Goal: Task Accomplishment & Management: Manage account settings

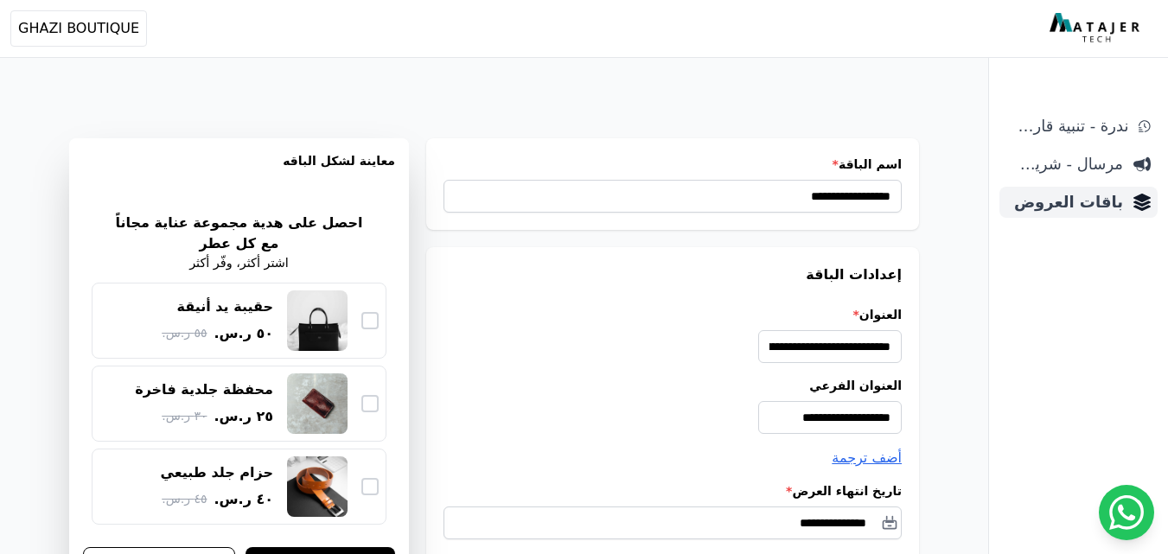
click at [1087, 207] on span "باقات العروض" at bounding box center [1064, 202] width 117 height 24
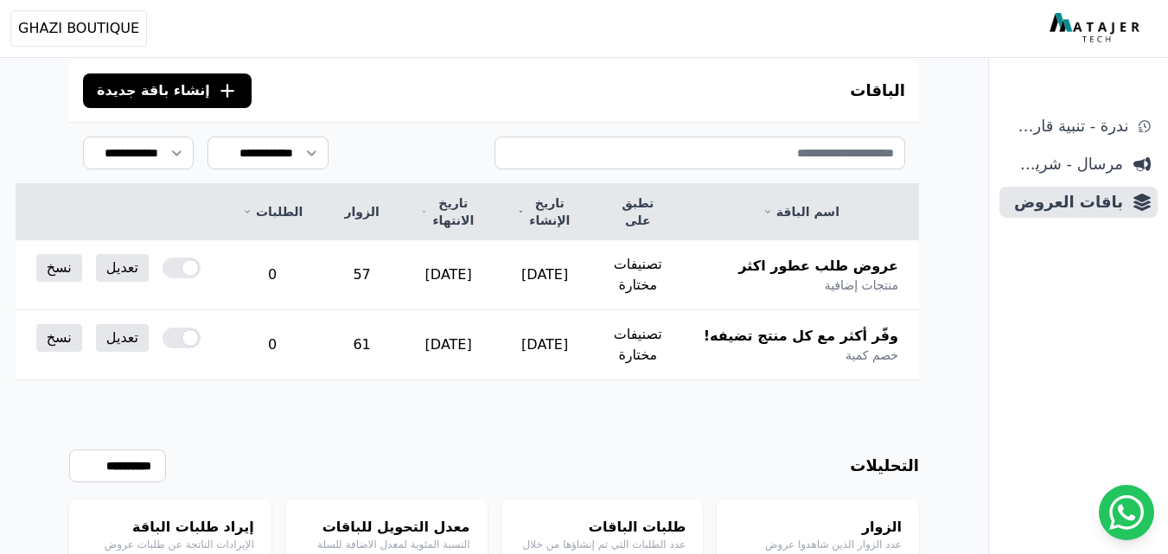
scroll to position [158, 0]
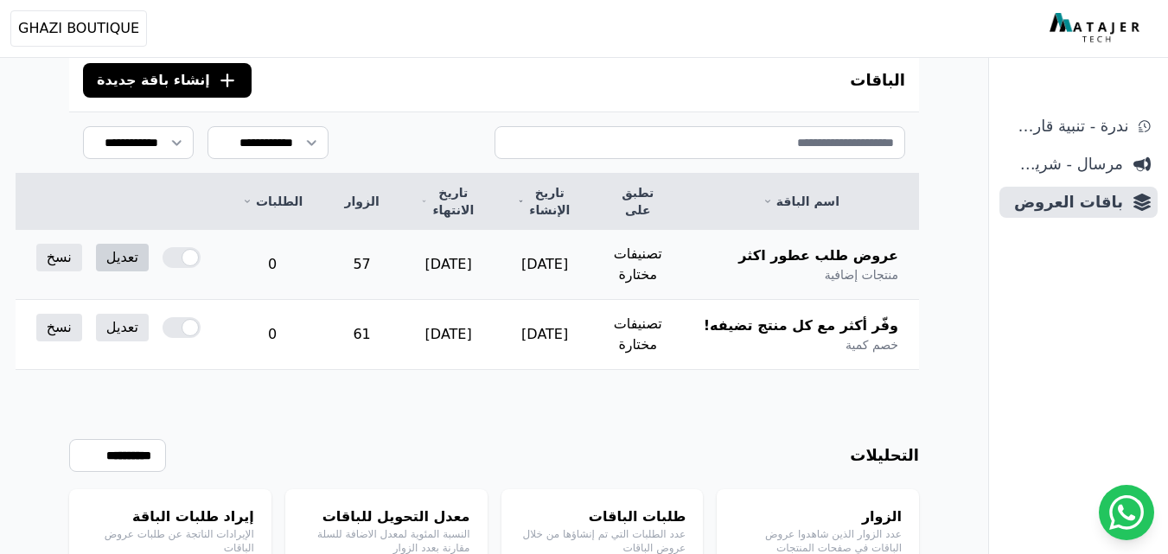
click at [149, 257] on link "تعديل" at bounding box center [122, 258] width 53 height 28
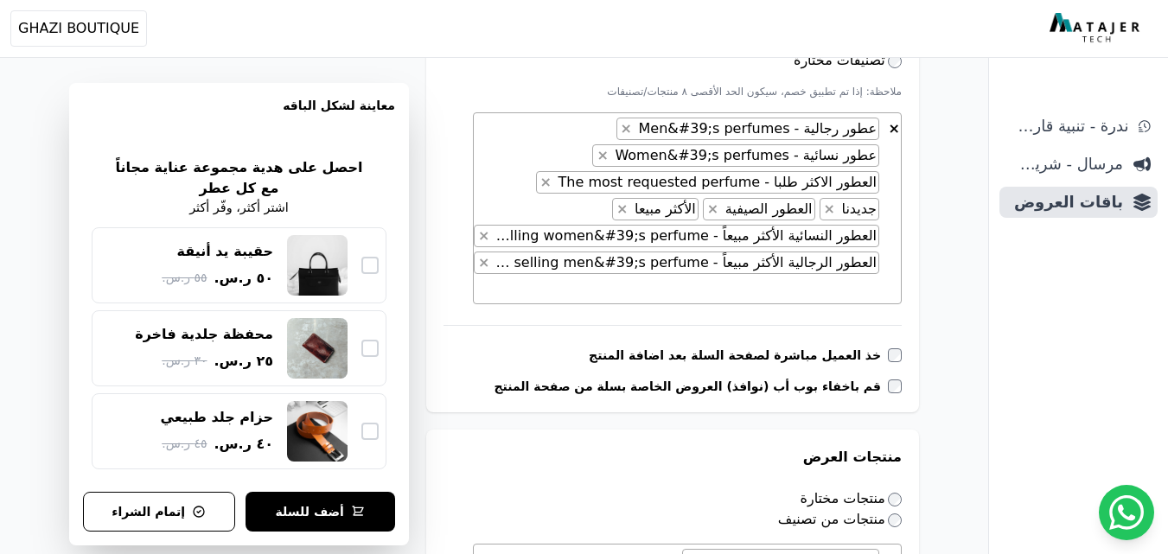
scroll to position [600, 0]
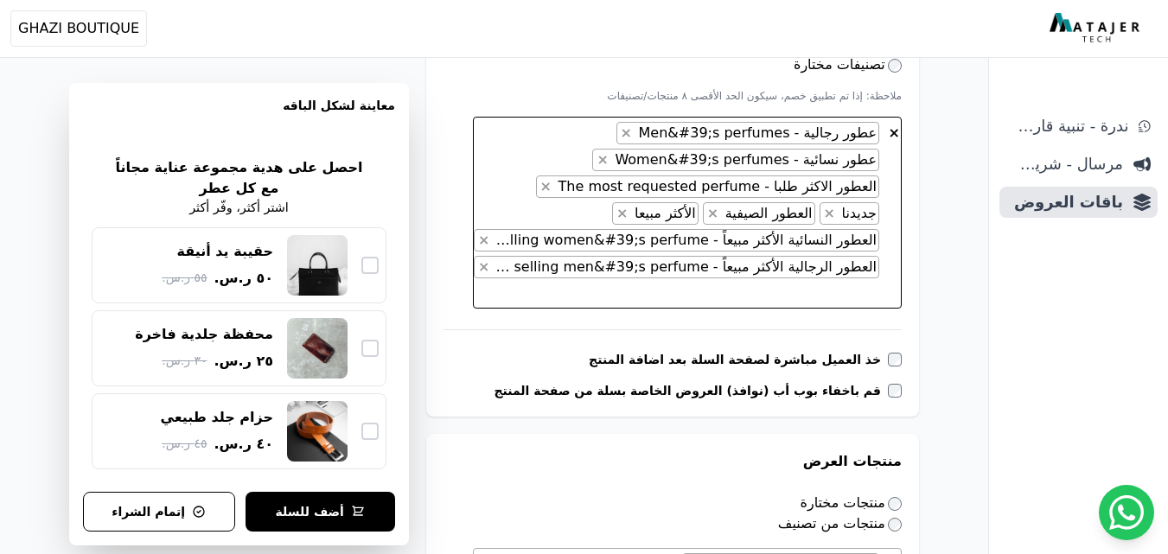
click at [502, 151] on span "× × عطور رجالية - Men&#39;s perfumes × عطور نسائية - Women&#39;s perfumes × الع…" at bounding box center [687, 213] width 429 height 192
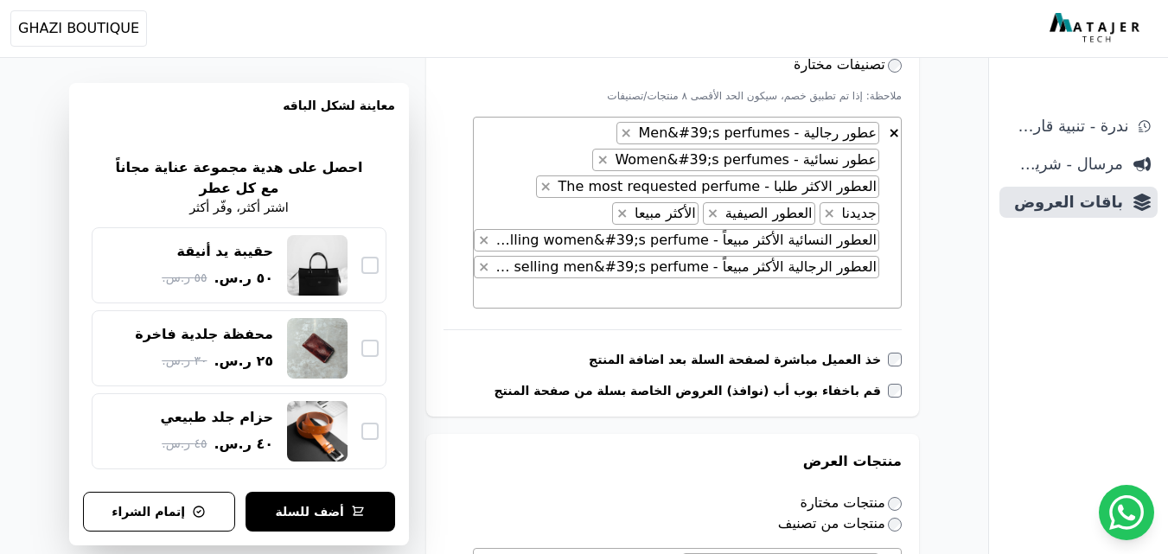
click at [439, 174] on div "**********" at bounding box center [672, 31] width 493 height 769
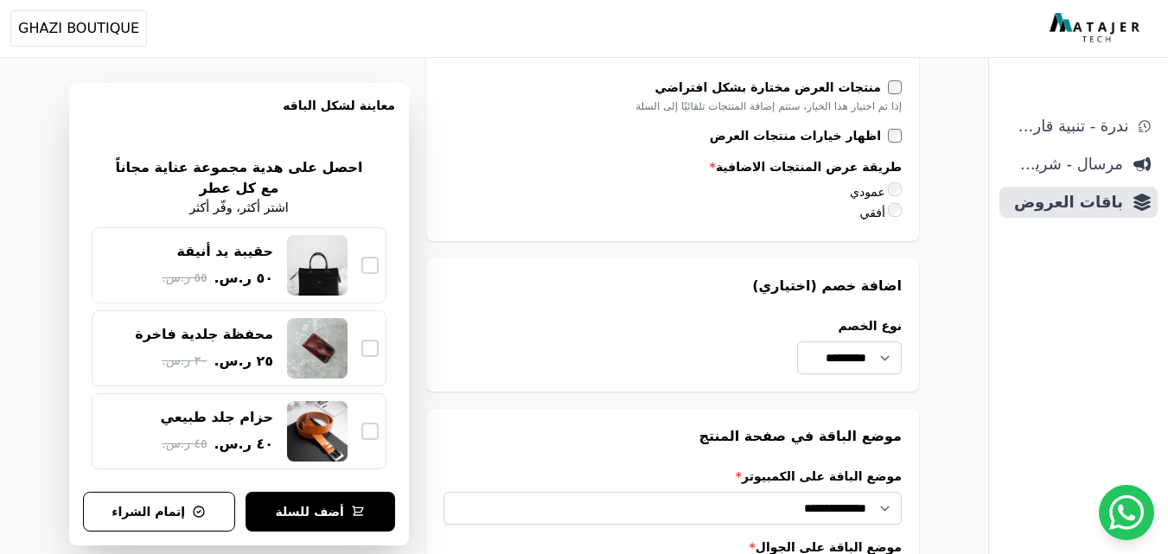
scroll to position [1351, 0]
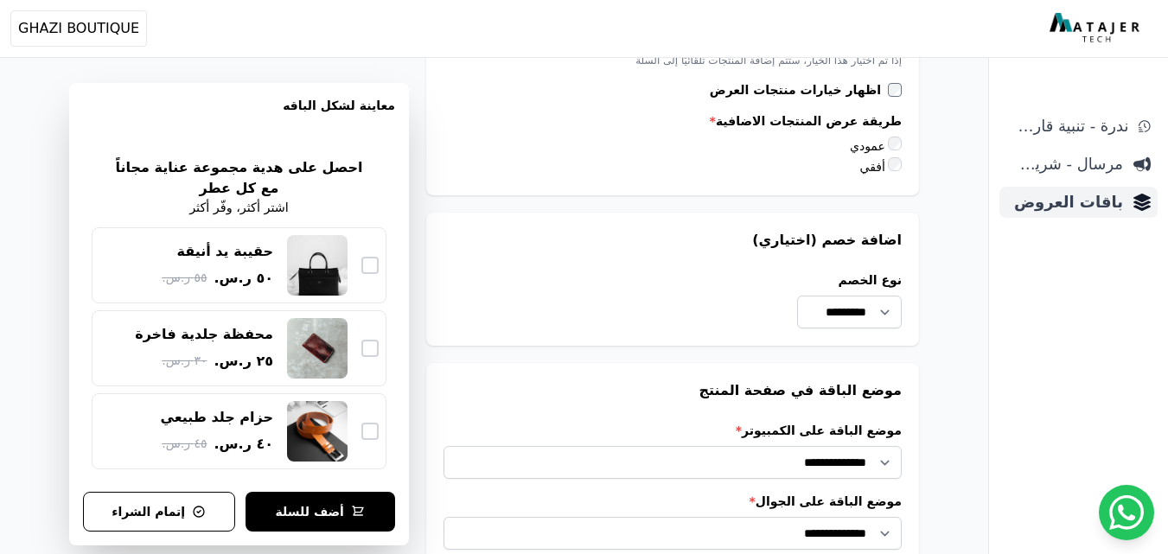
click at [1079, 207] on span "باقات العروض" at bounding box center [1064, 202] width 117 height 24
